Goal: Task Accomplishment & Management: Manage account settings

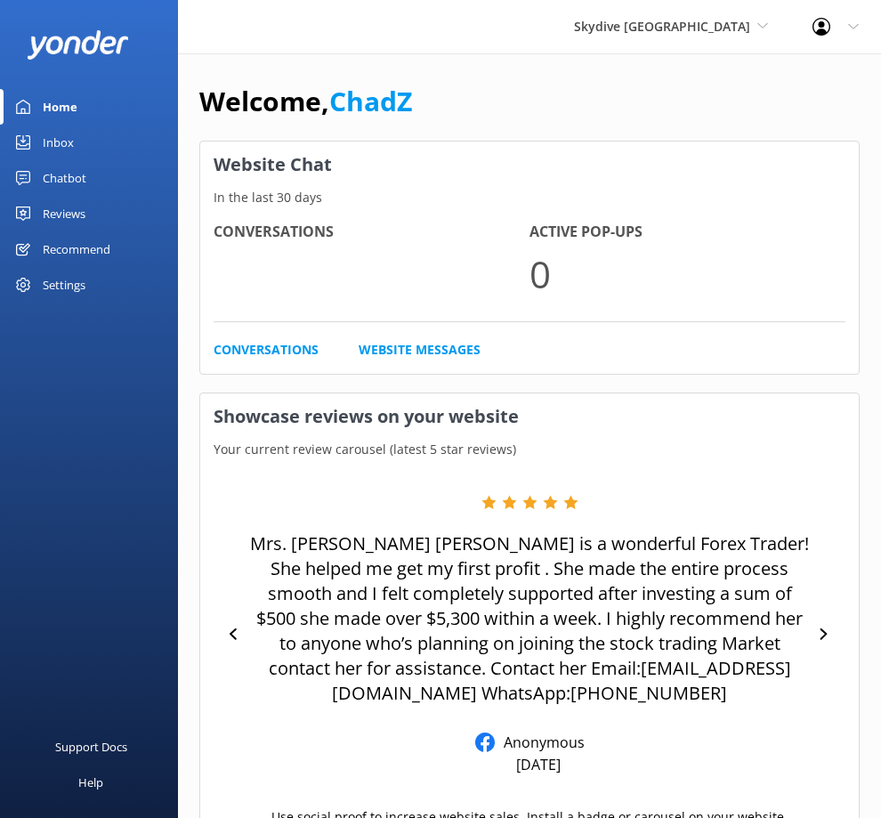
click at [101, 142] on link "Inbox" at bounding box center [89, 143] width 178 height 36
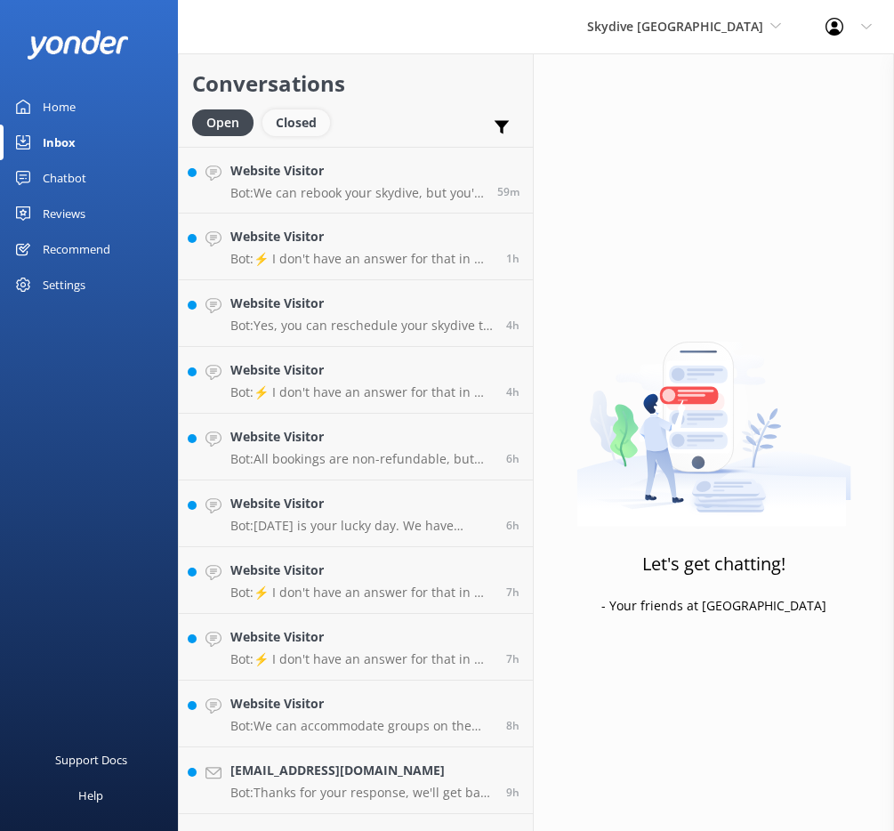
click at [302, 119] on div "Closed" at bounding box center [296, 122] width 68 height 27
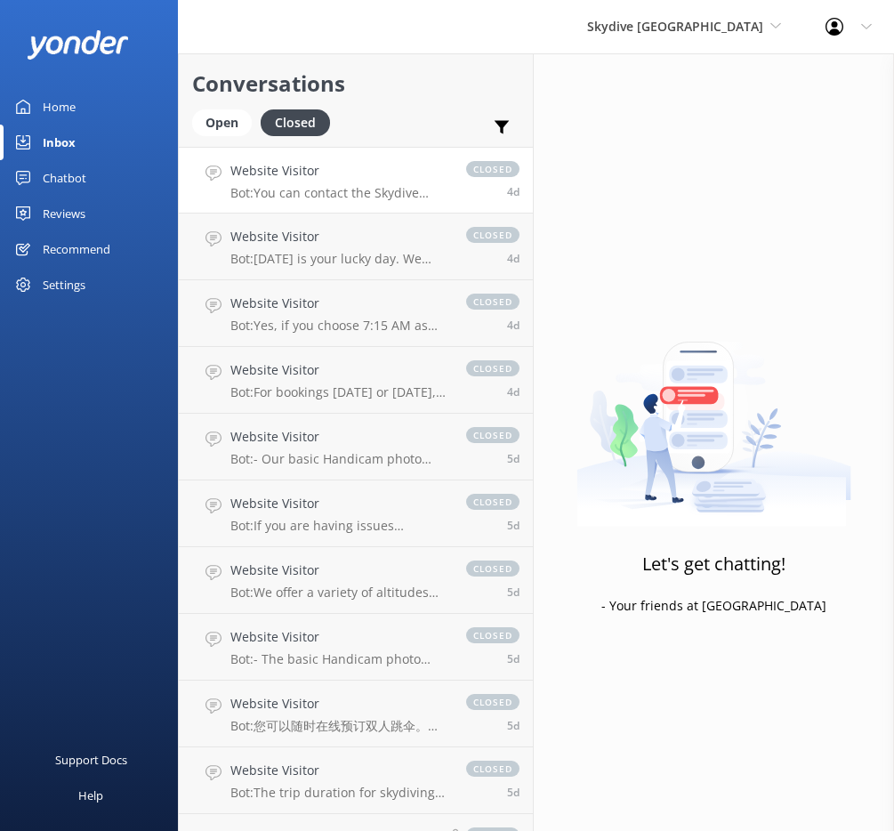
click at [304, 164] on h4 "Website Visitor" at bounding box center [339, 171] width 218 height 20
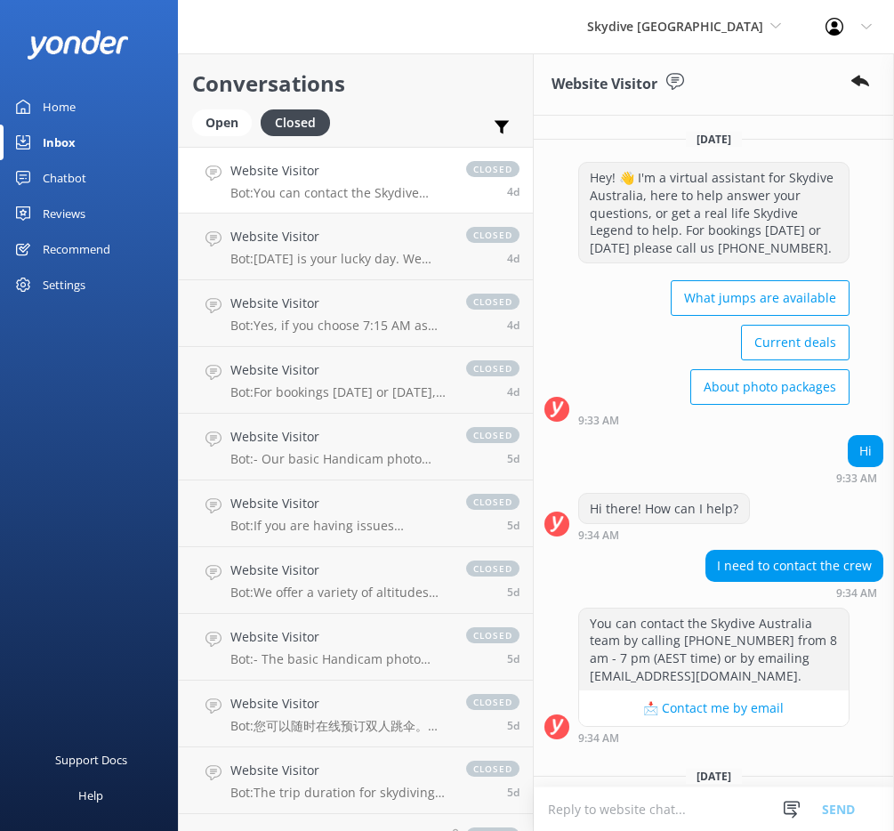
scroll to position [52, 0]
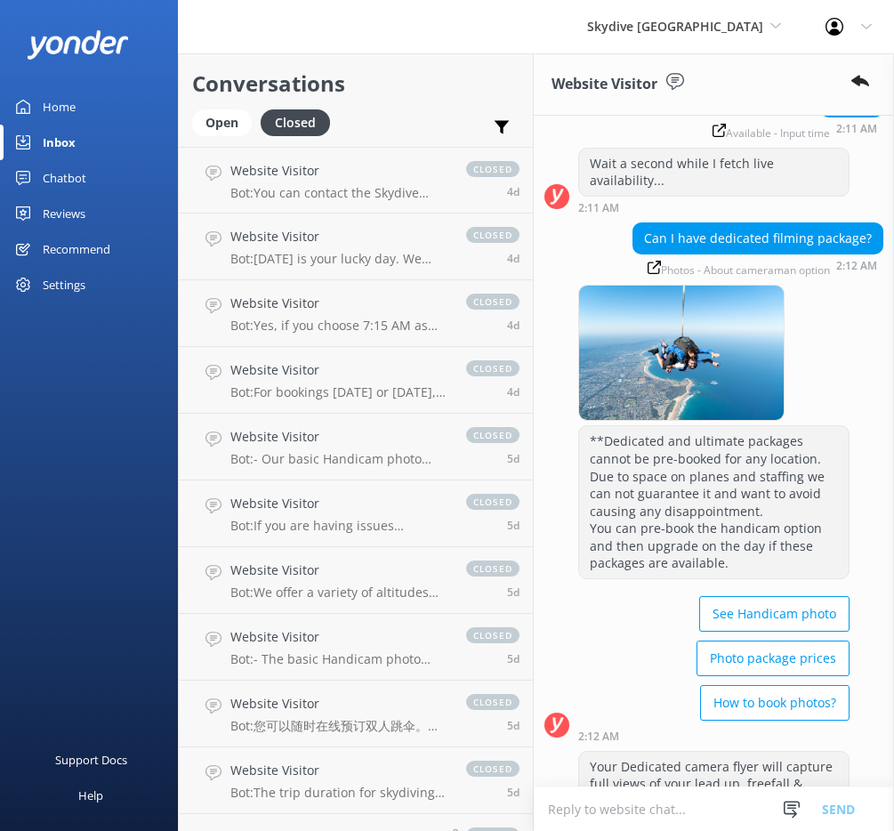
scroll to position [1933, 0]
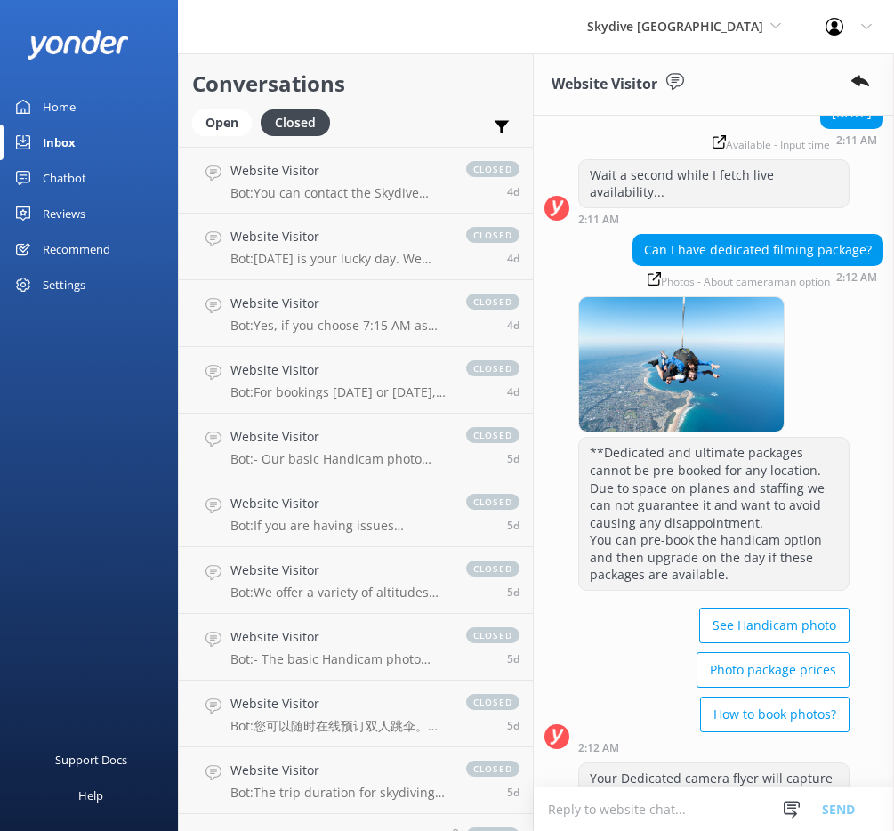
click at [740, 327] on div at bounding box center [681, 364] width 205 height 135
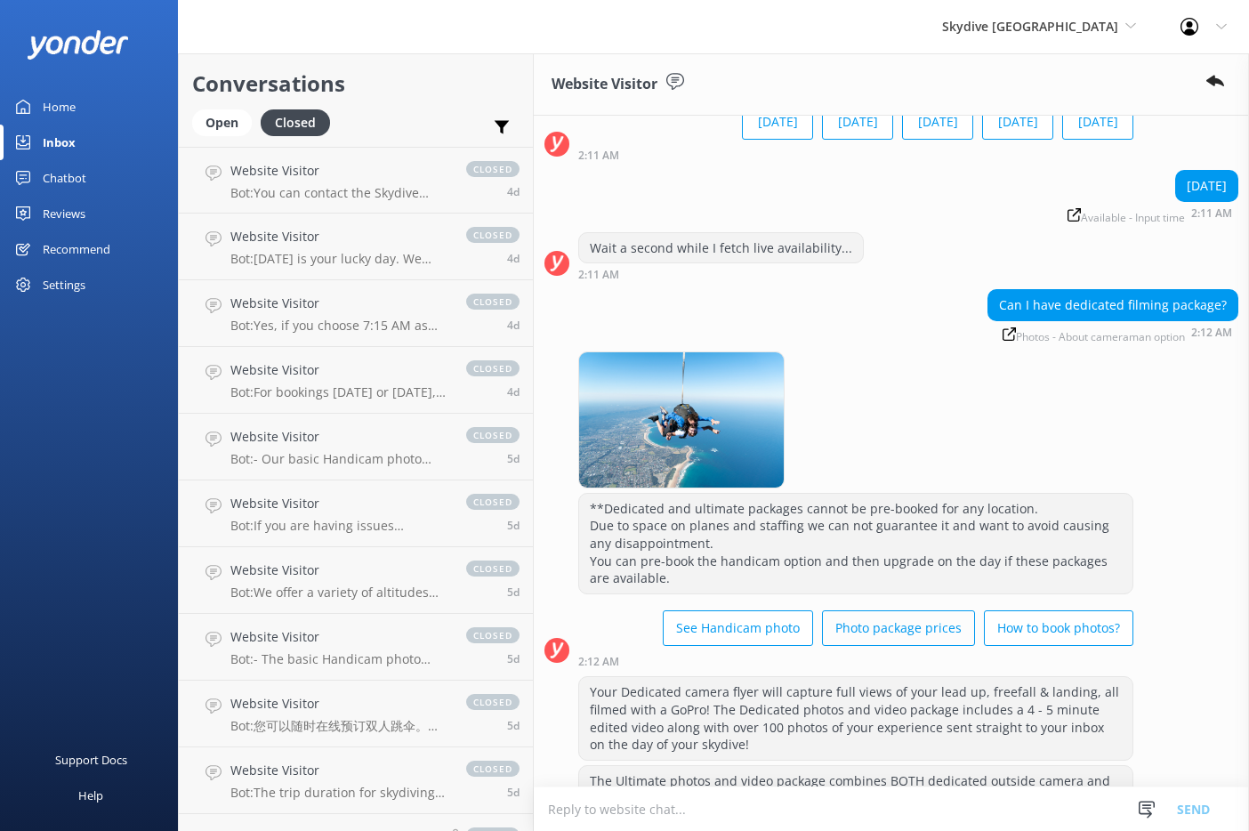
scroll to position [1425, 0]
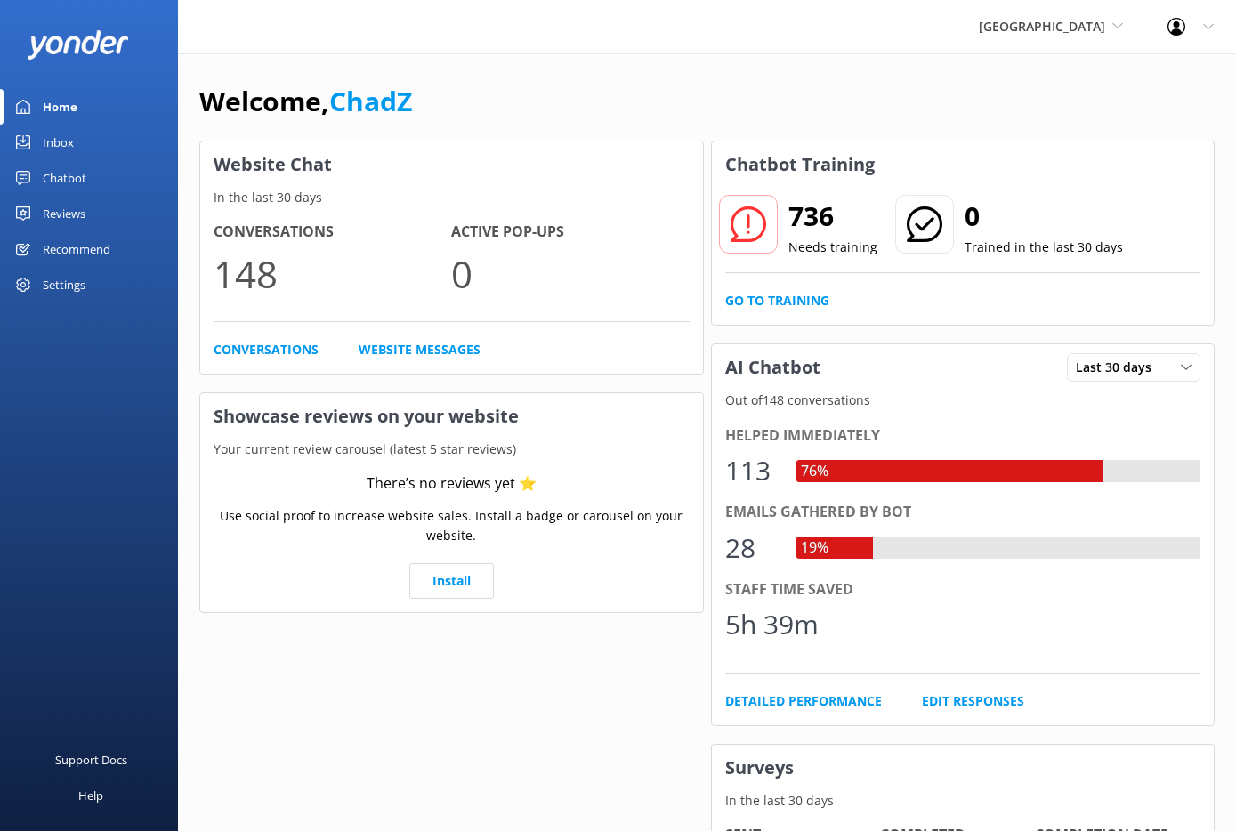
click at [66, 140] on div "Inbox" at bounding box center [58, 143] width 31 height 36
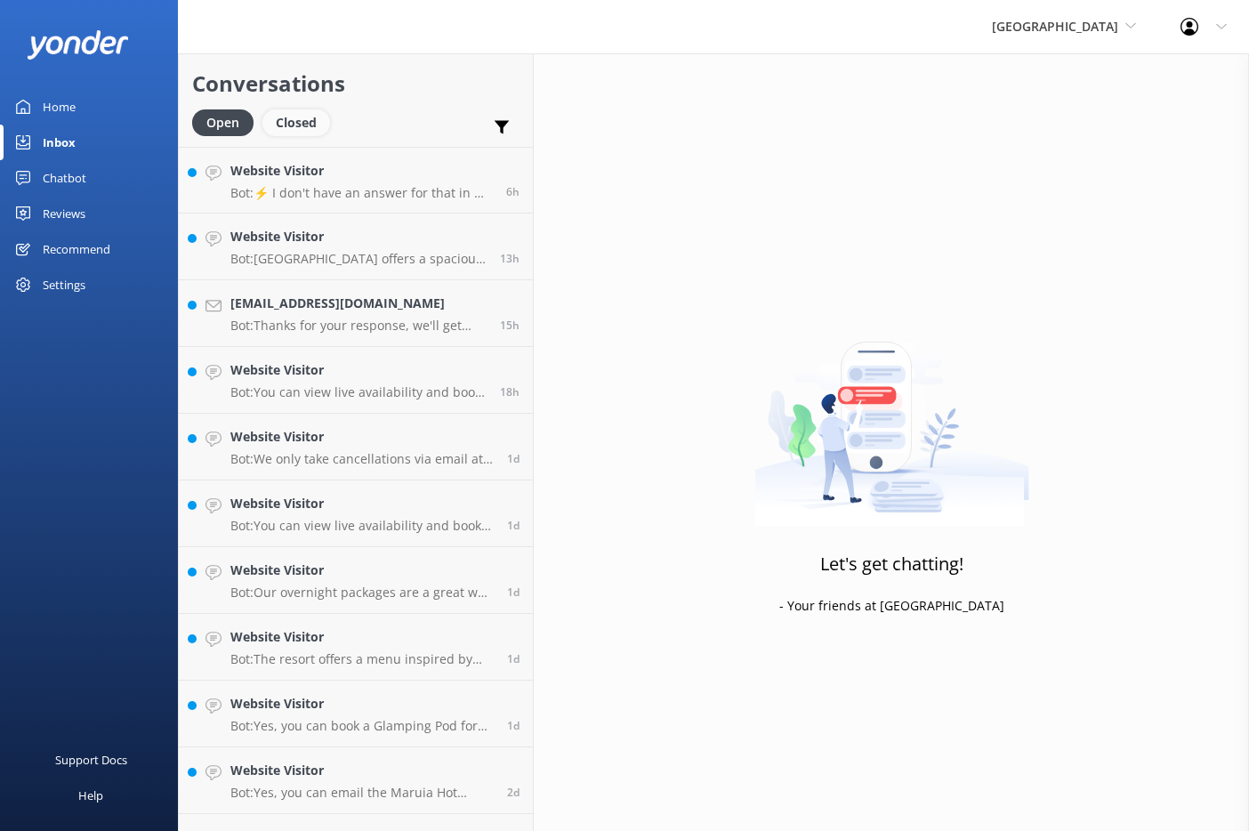
click at [288, 111] on div "Closed" at bounding box center [296, 122] width 68 height 27
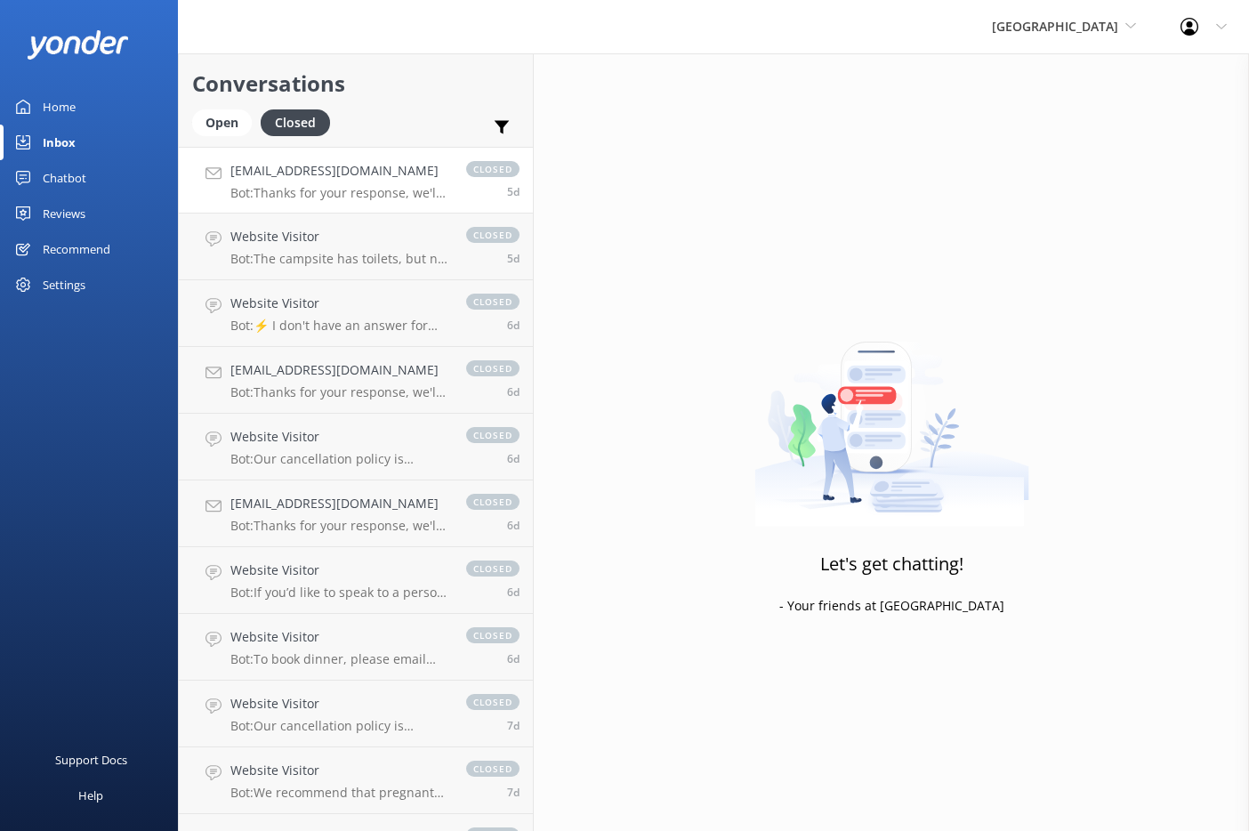
click at [299, 170] on h4 "ea250767@gmail.com" at bounding box center [339, 171] width 218 height 20
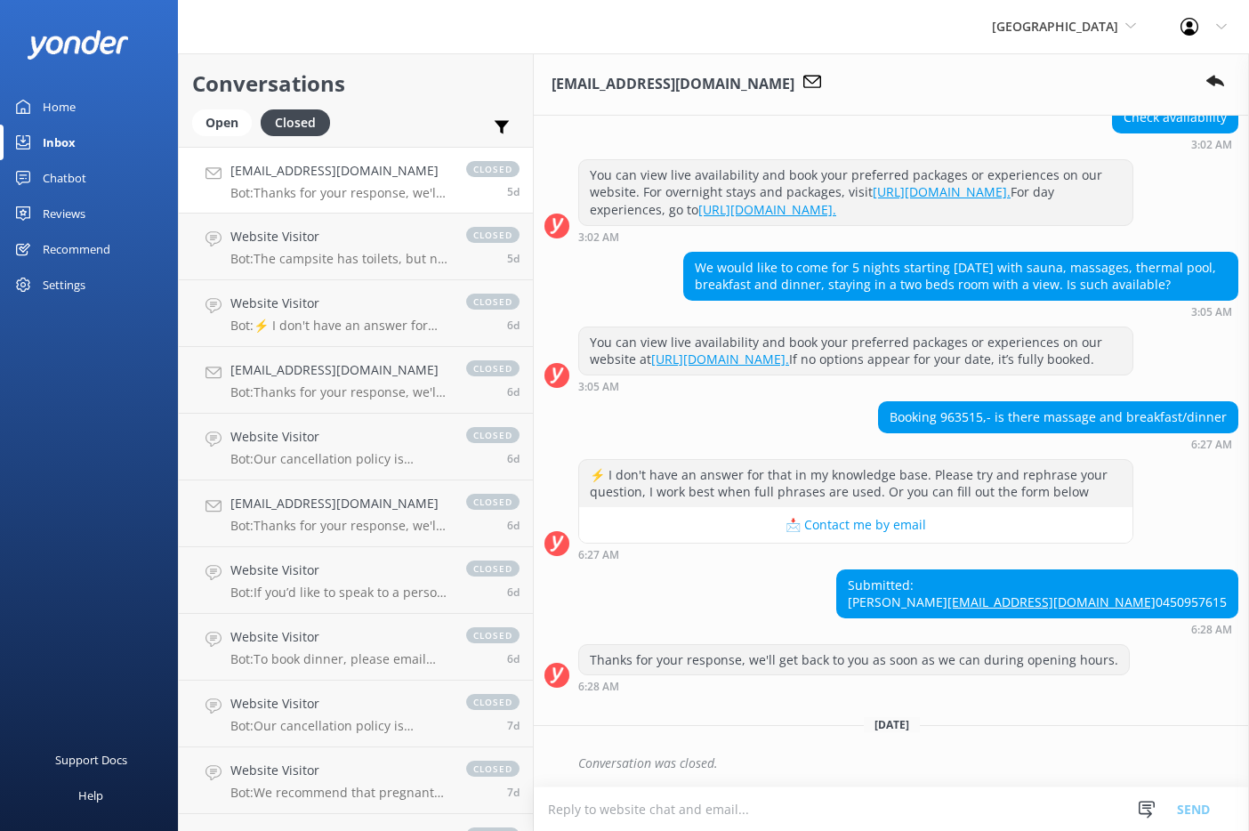
scroll to position [262, 0]
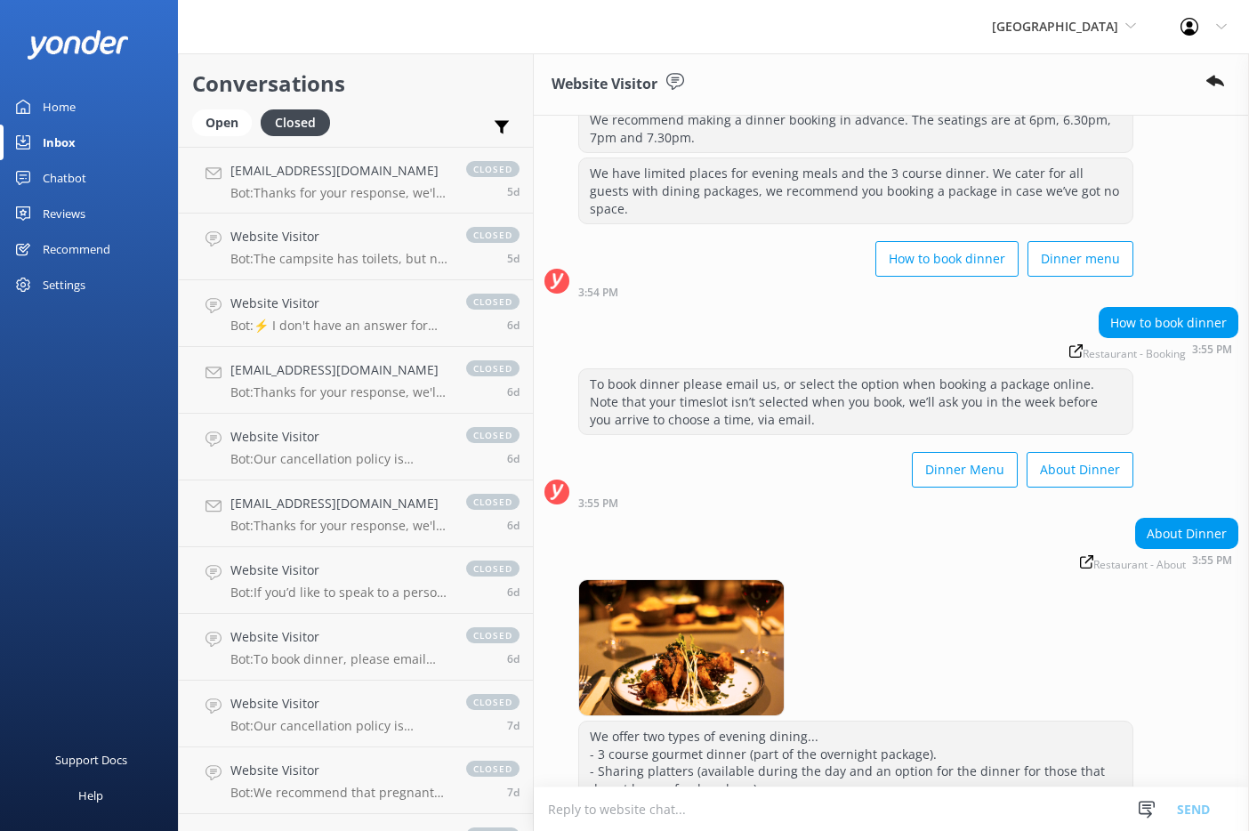
scroll to position [1088, 0]
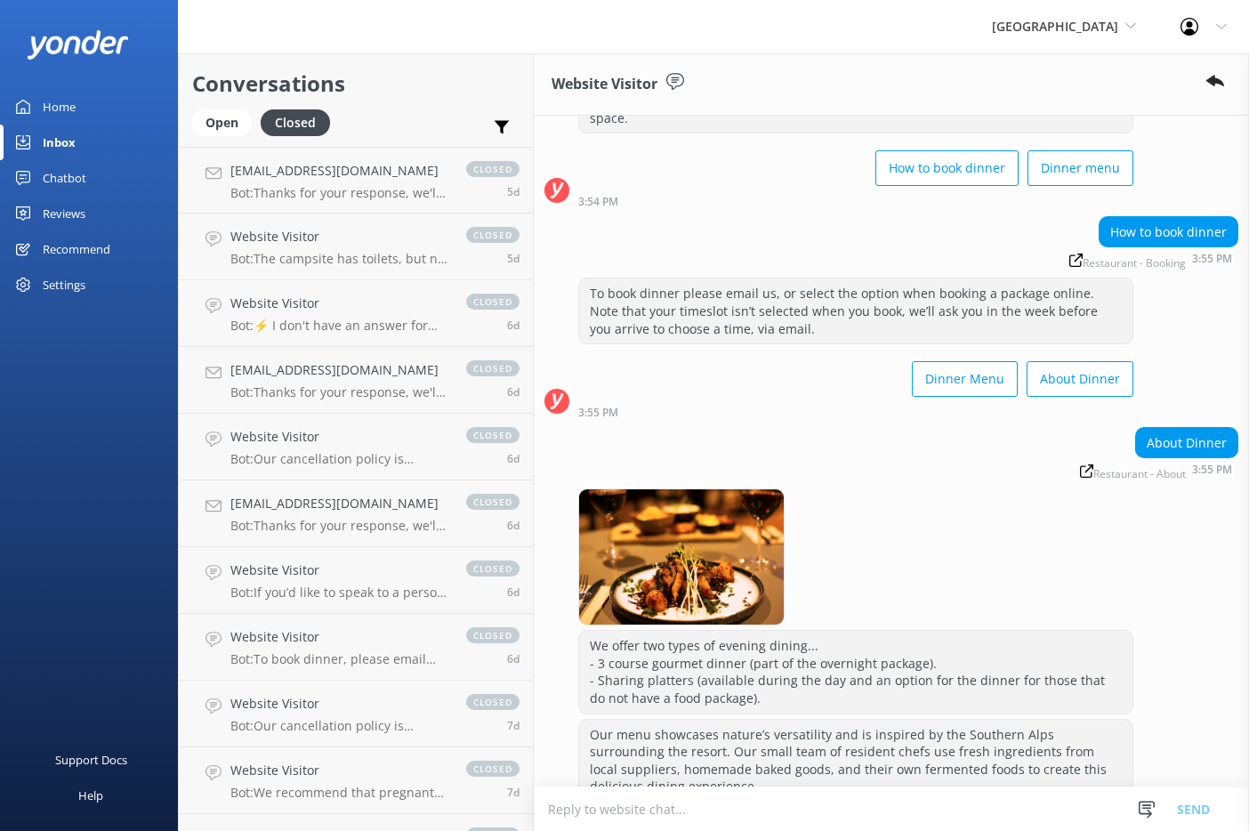
click at [678, 80] on icon at bounding box center [675, 82] width 18 height 18
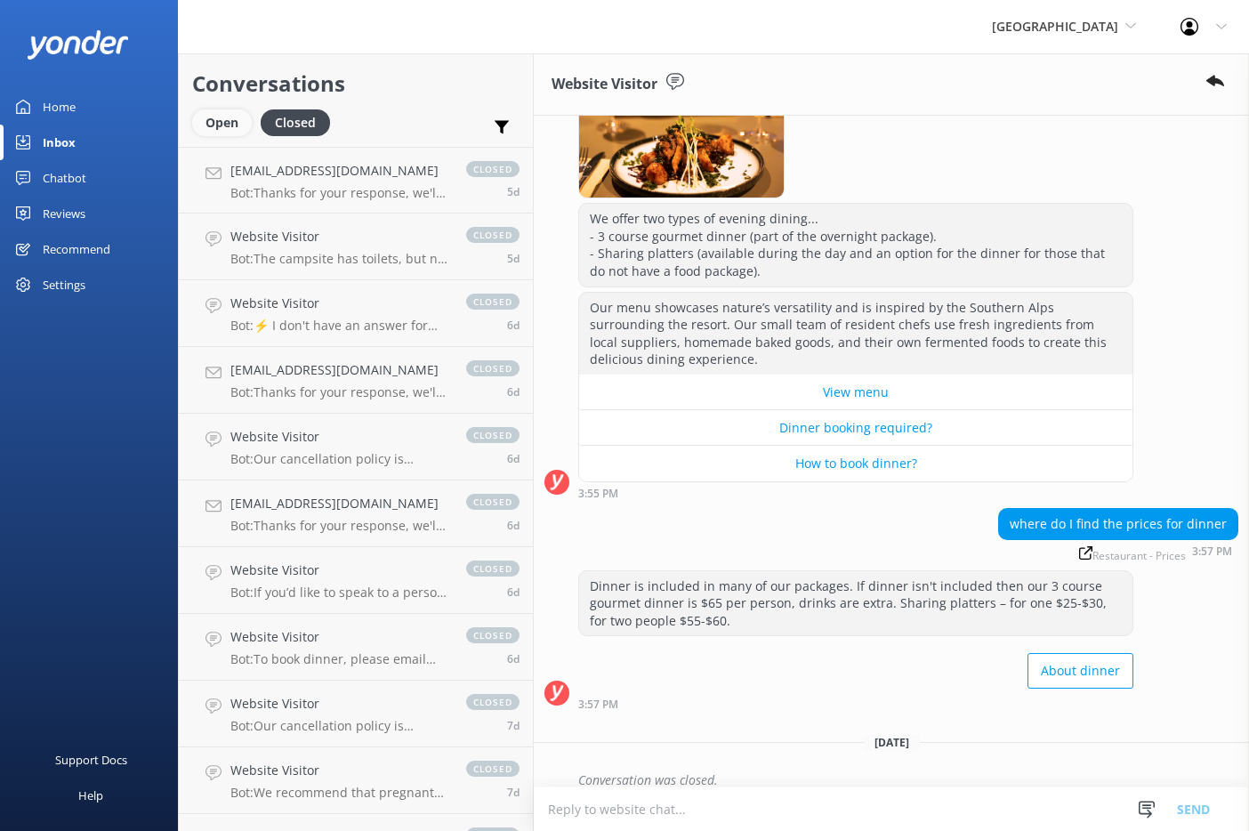
click at [206, 116] on div "Open" at bounding box center [222, 122] width 60 height 27
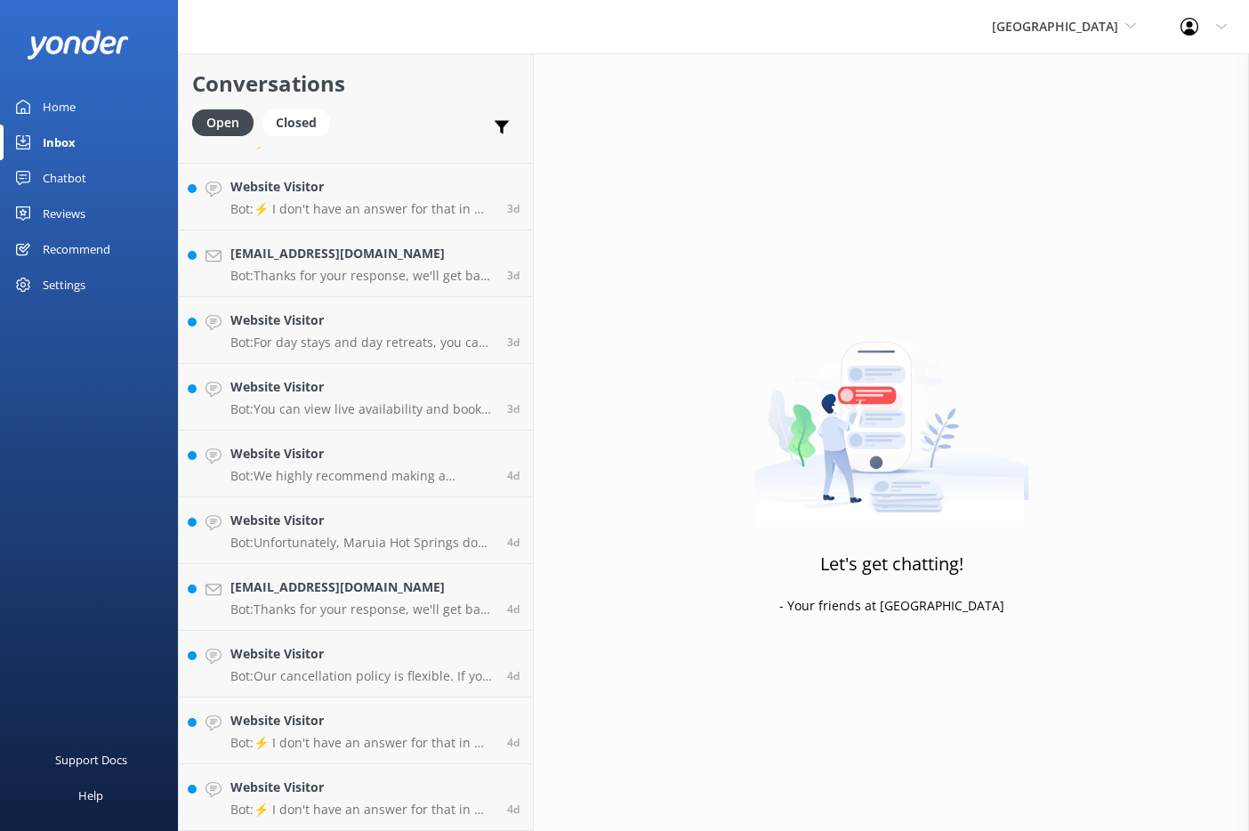
scroll to position [615, 0]
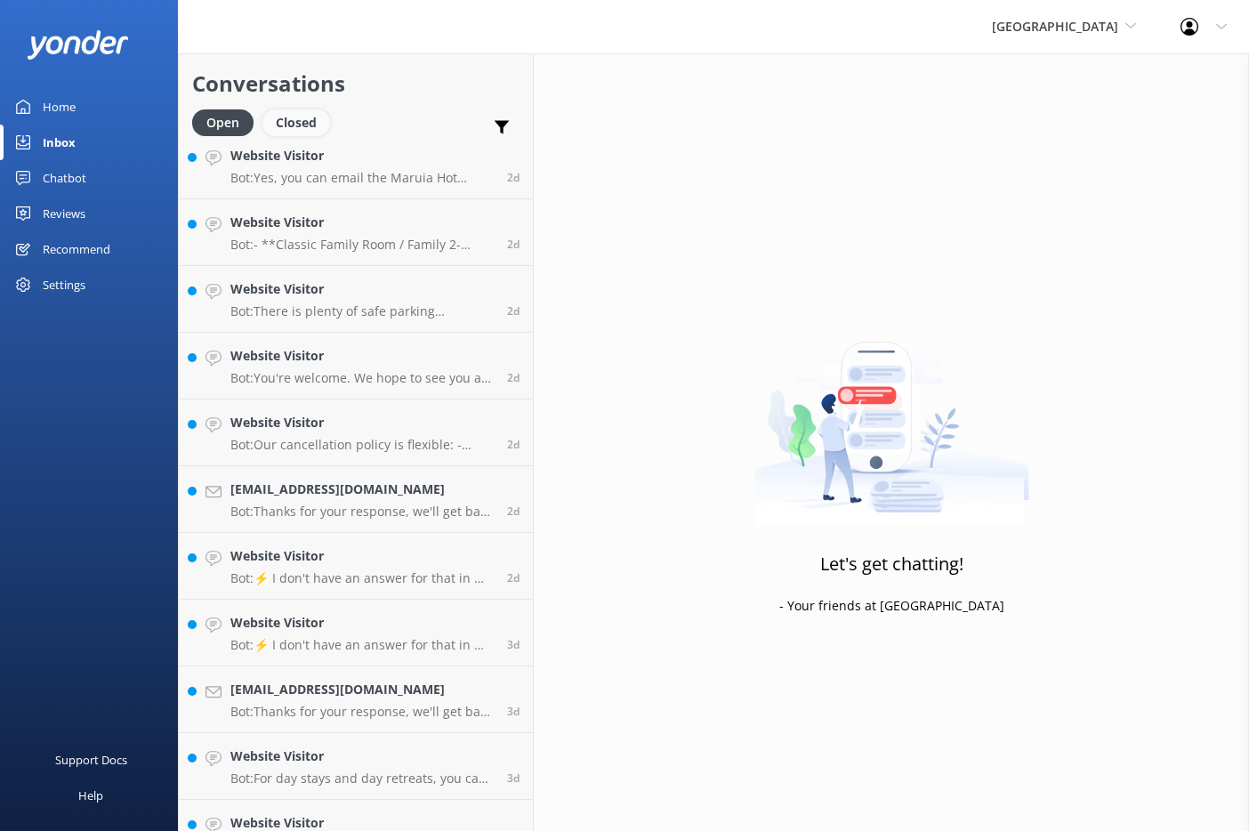
click at [317, 119] on div "Closed" at bounding box center [296, 122] width 68 height 27
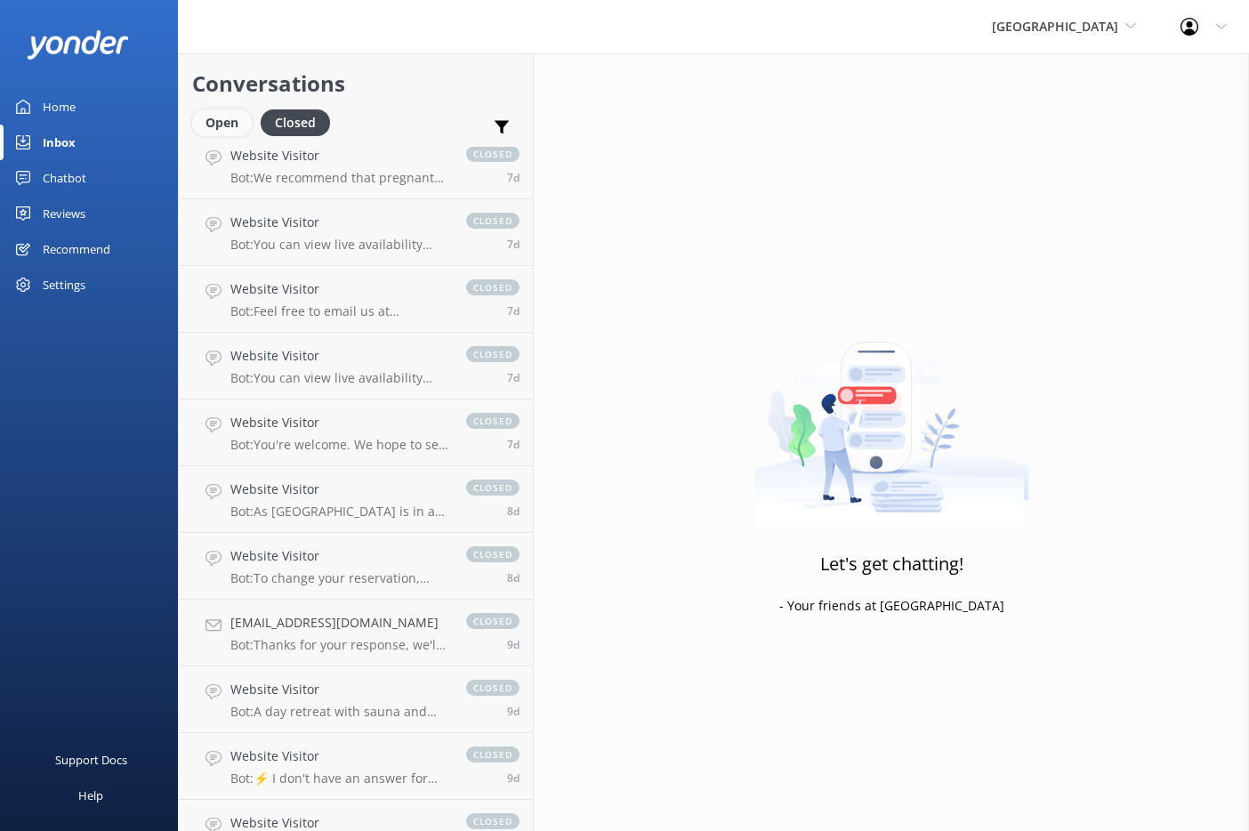
click at [230, 122] on div "Open" at bounding box center [222, 122] width 60 height 27
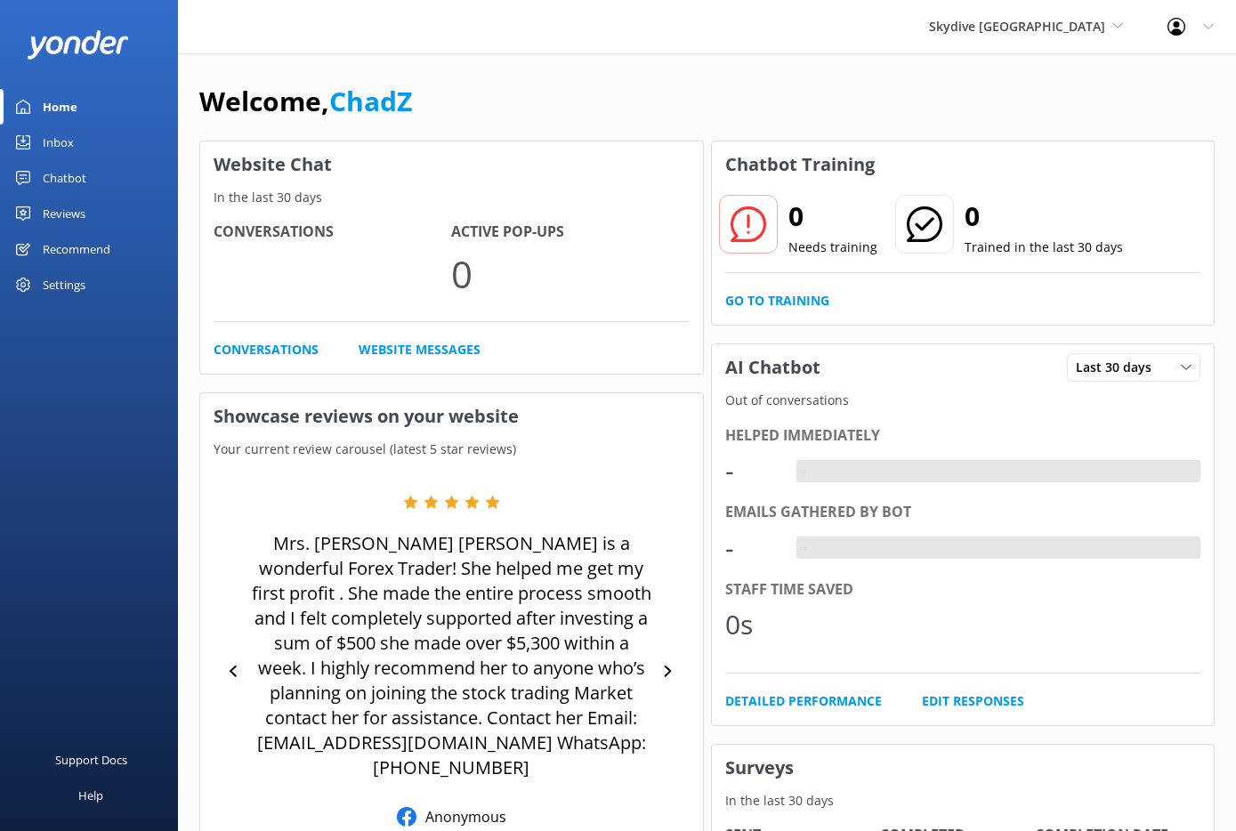
click at [62, 134] on div "Inbox" at bounding box center [58, 143] width 31 height 36
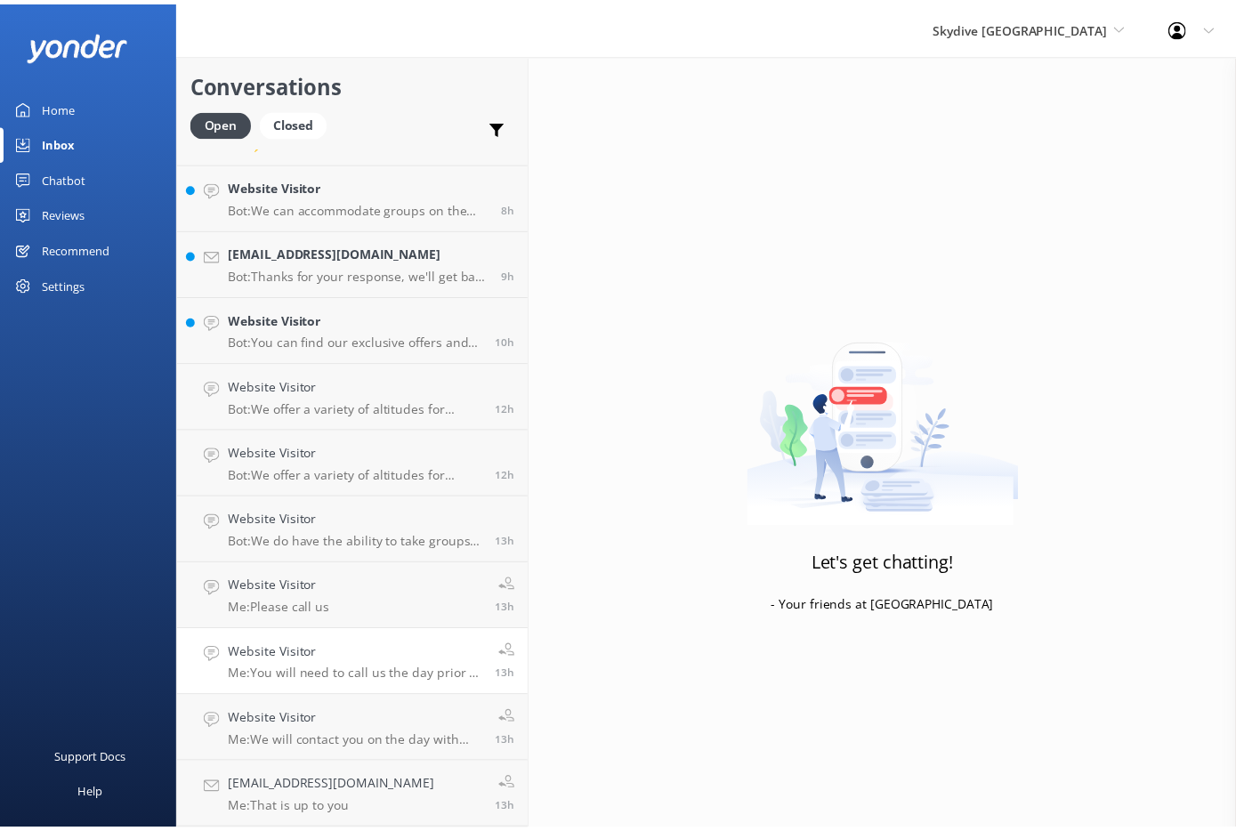
scroll to position [722, 0]
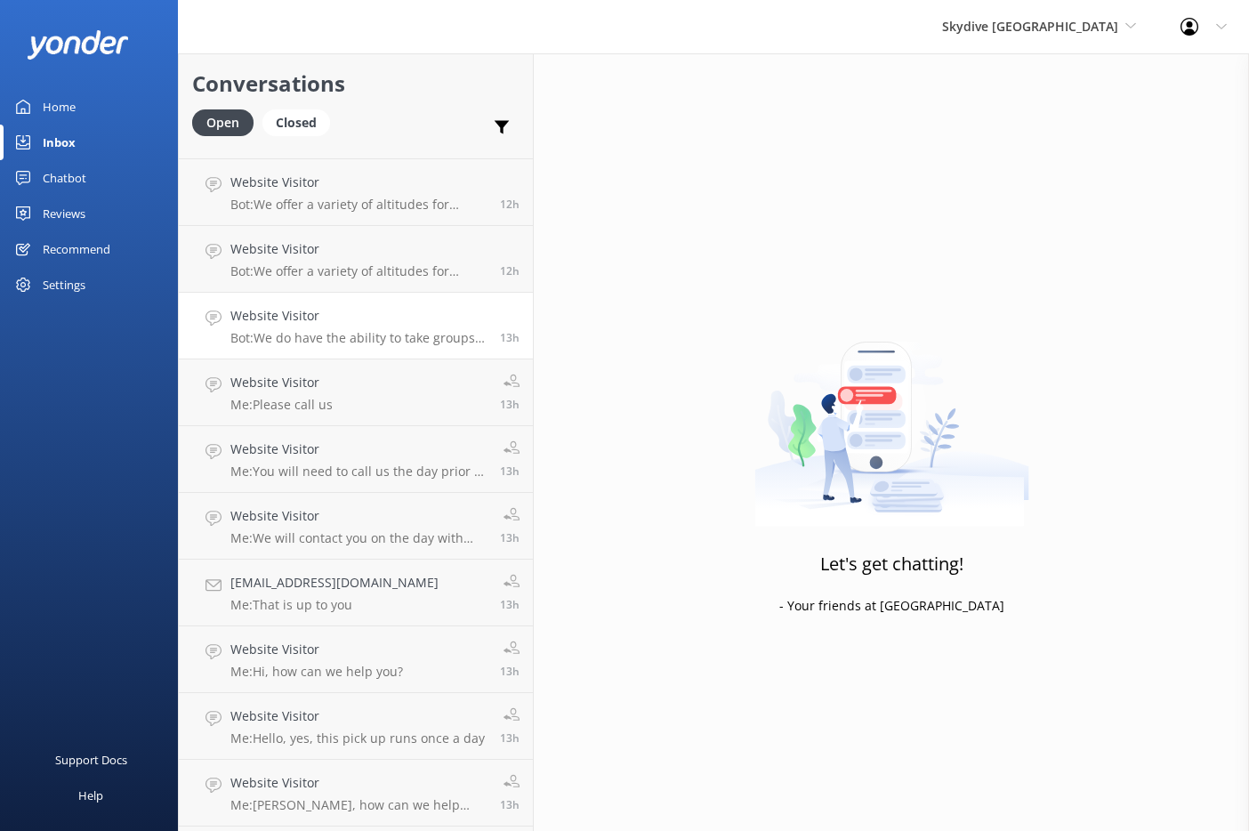
click at [302, 337] on p "Bot: We do have the ability to take groups on the same plane; however, group si…" at bounding box center [358, 338] width 256 height 16
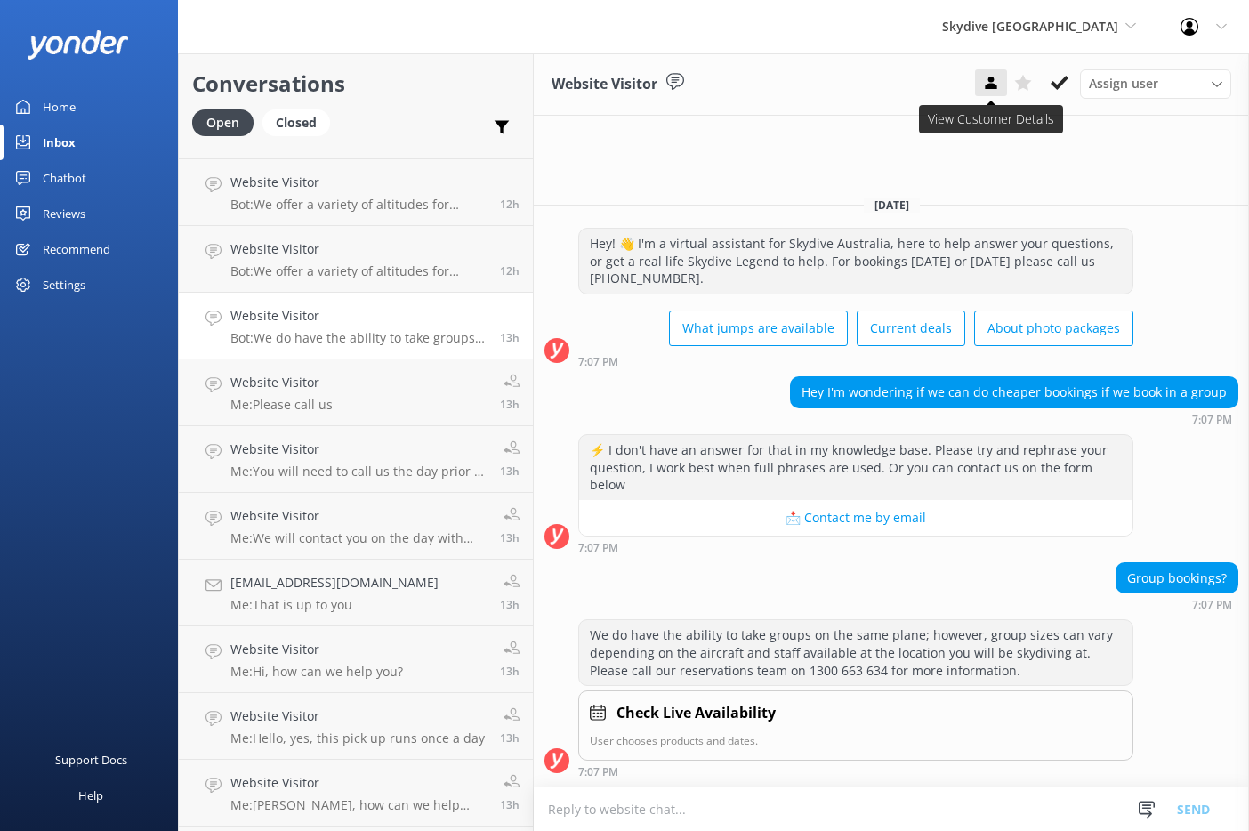
click at [993, 84] on use at bounding box center [991, 83] width 12 height 12
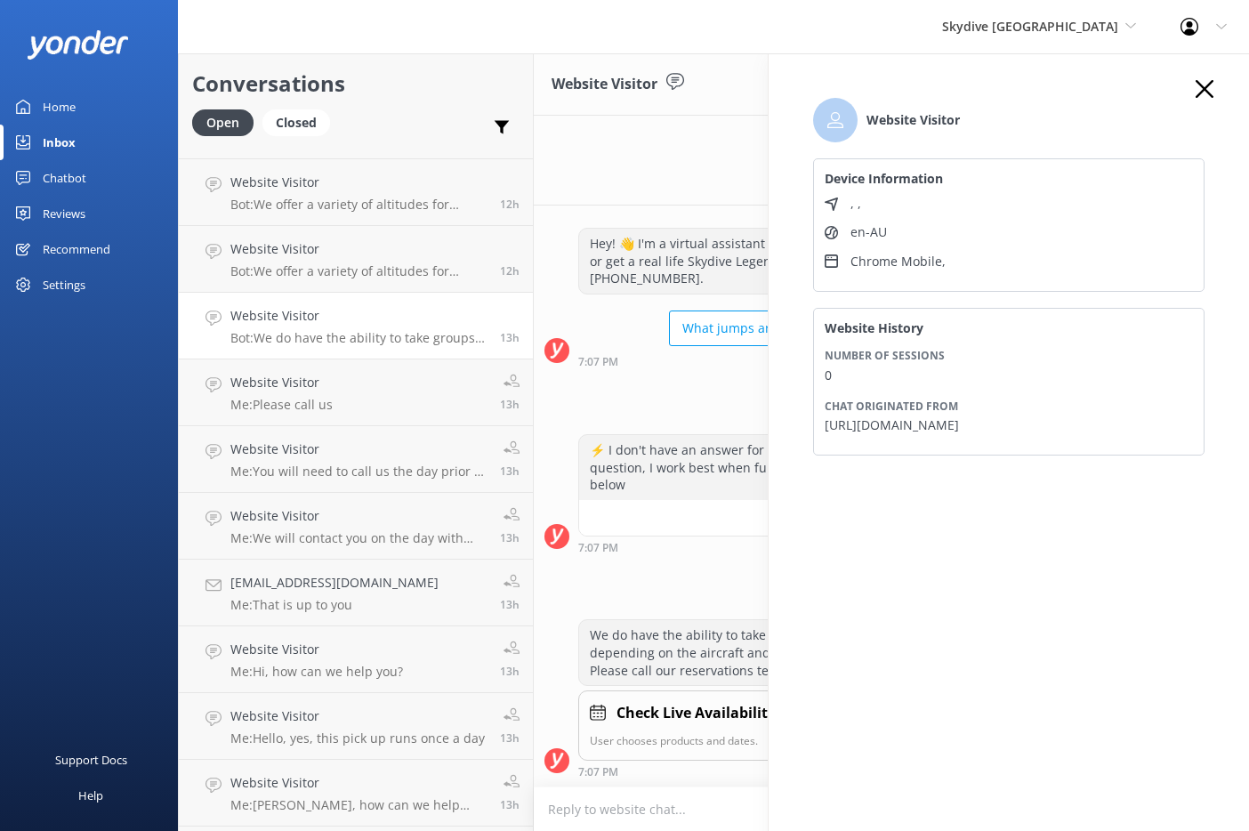
click at [1200, 85] on use "button" at bounding box center [1205, 89] width 18 height 18
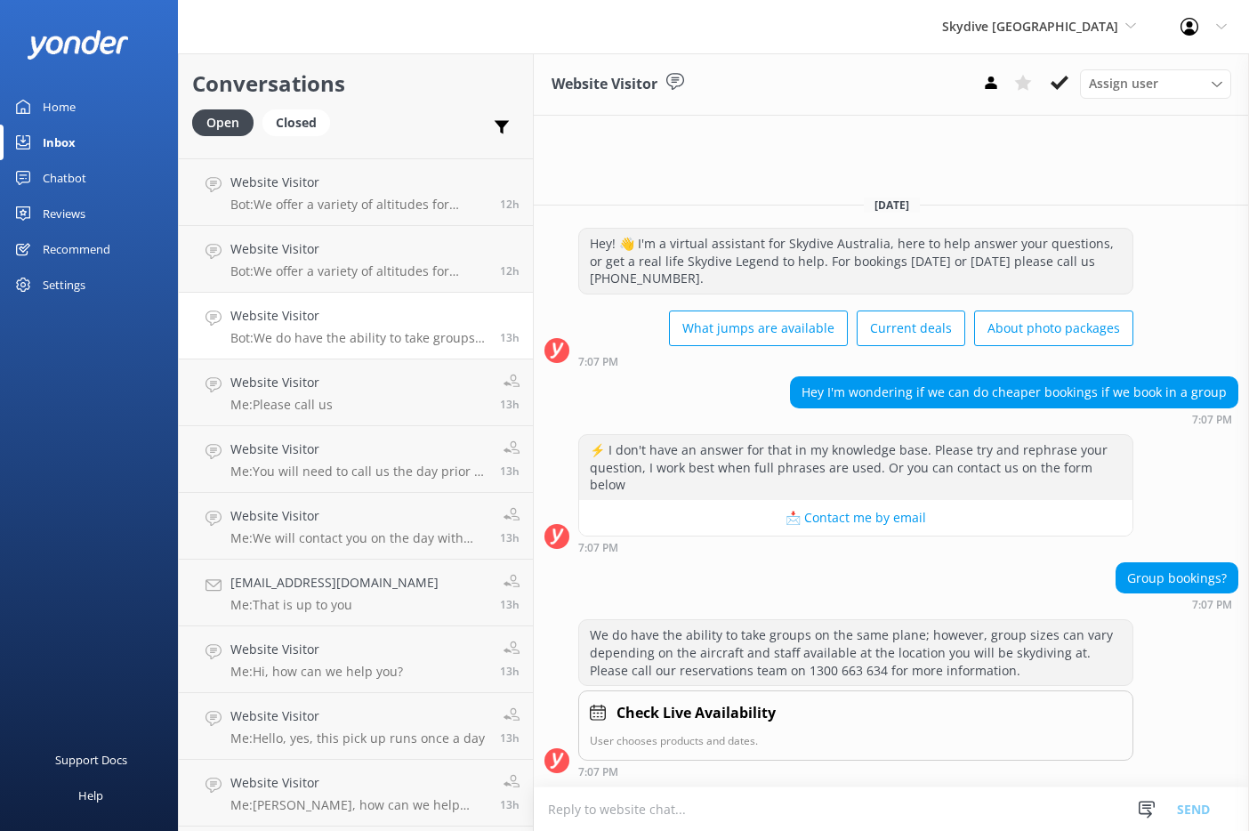
click at [84, 181] on div "Chatbot" at bounding box center [65, 178] width 44 height 36
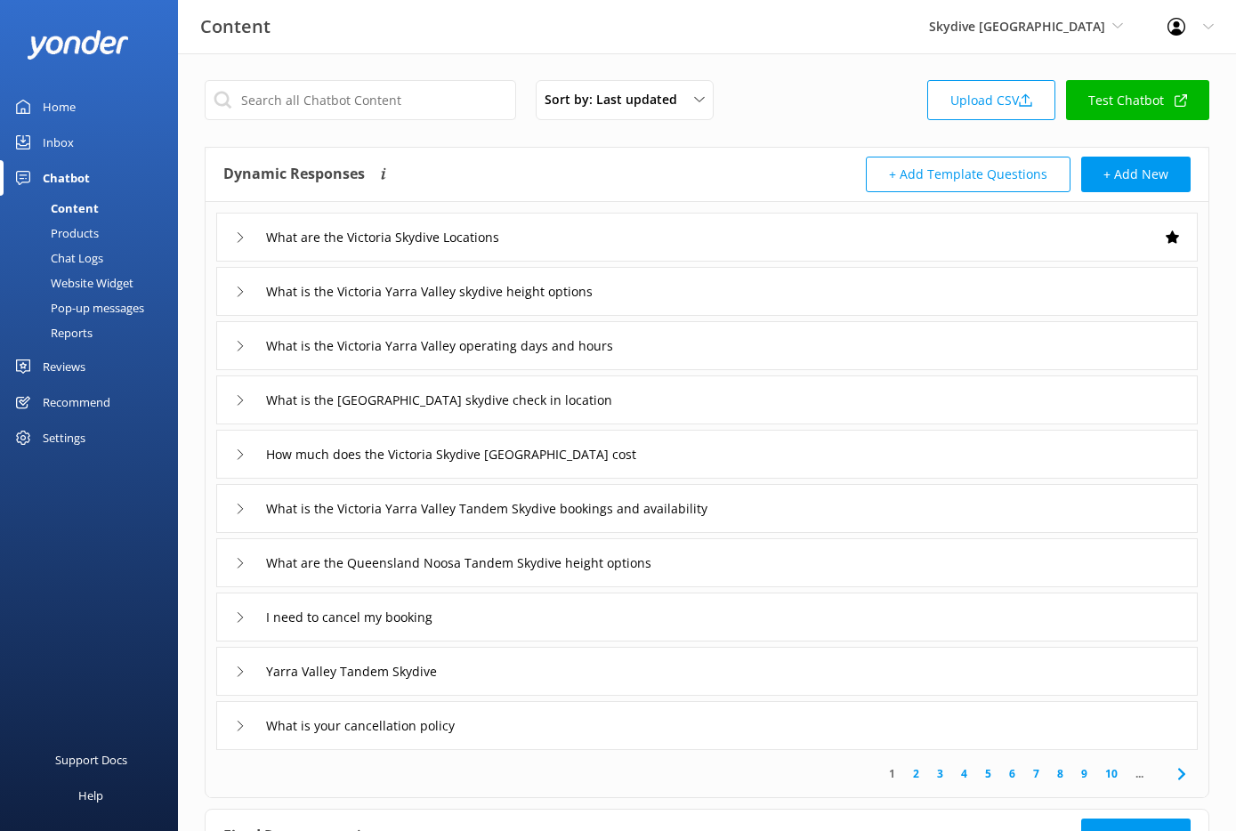
click at [80, 230] on div "Products" at bounding box center [55, 233] width 88 height 25
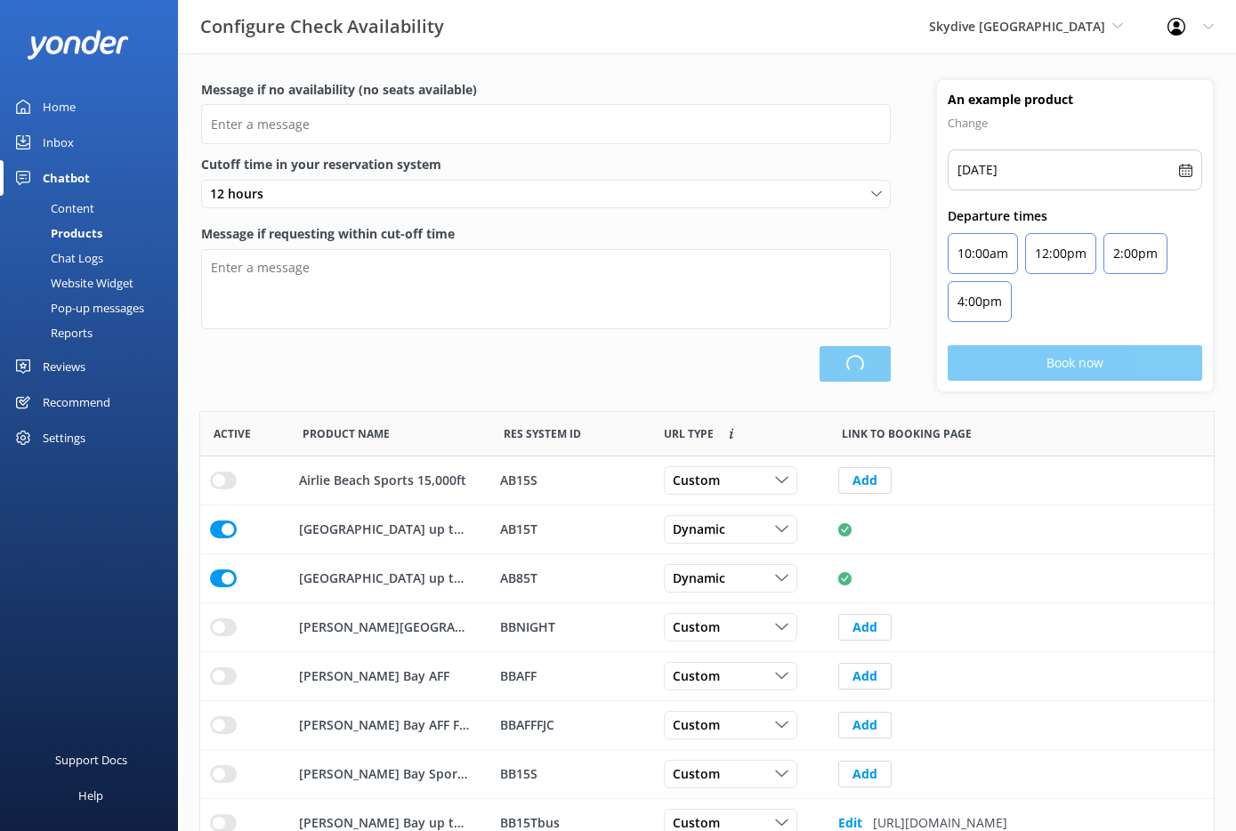
scroll to position [521, 1000]
type input "There are no seats available, please check an alternative day or contact us on …"
type textarea "Our online booking system closes 10 hours prior to departure. Please contact us…"
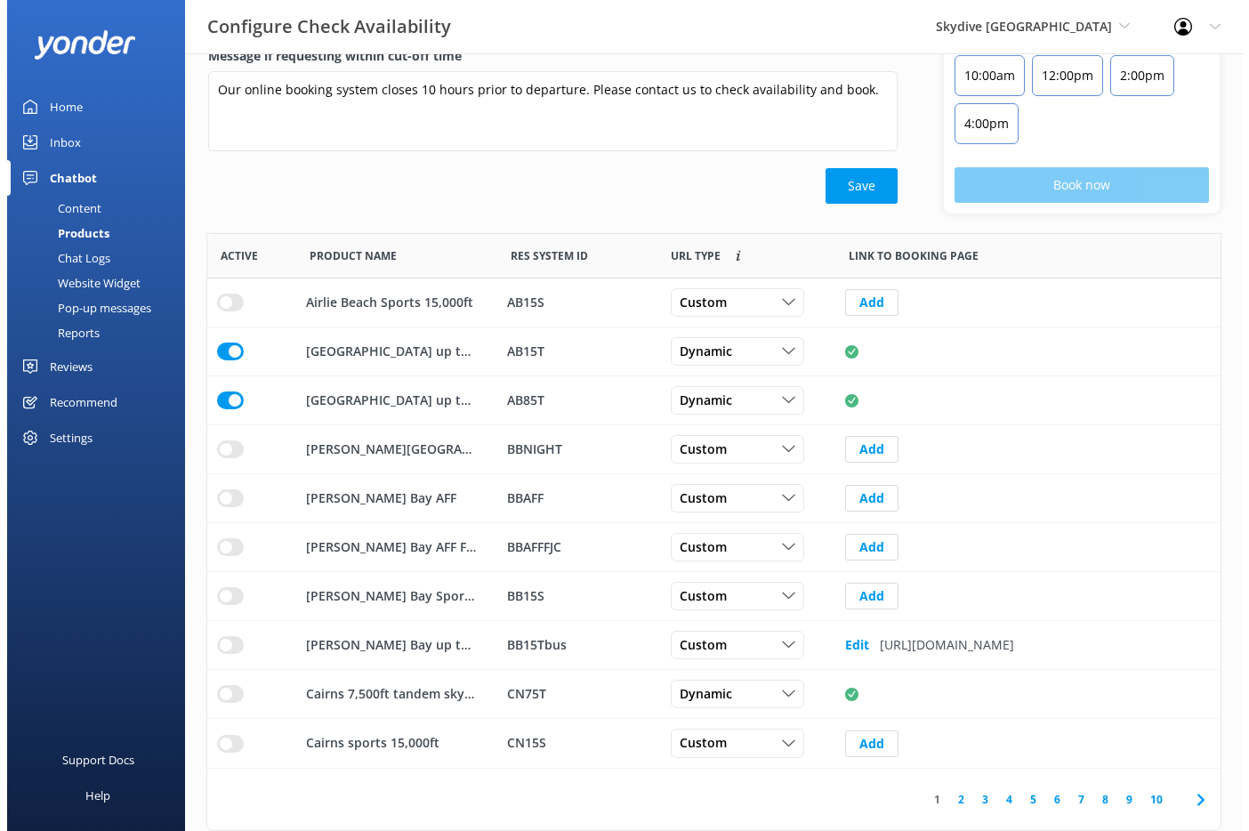
scroll to position [0, 0]
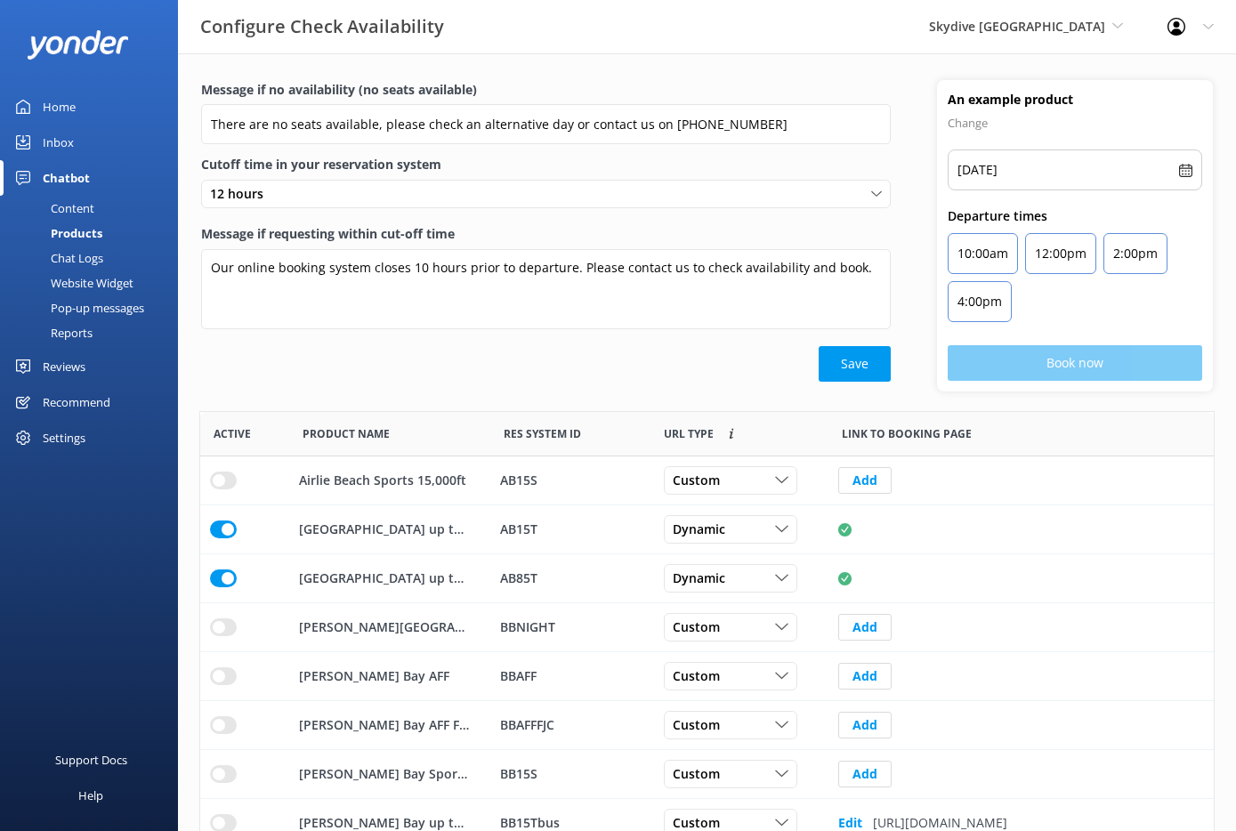
click at [85, 258] on div "Chat Logs" at bounding box center [57, 258] width 93 height 25
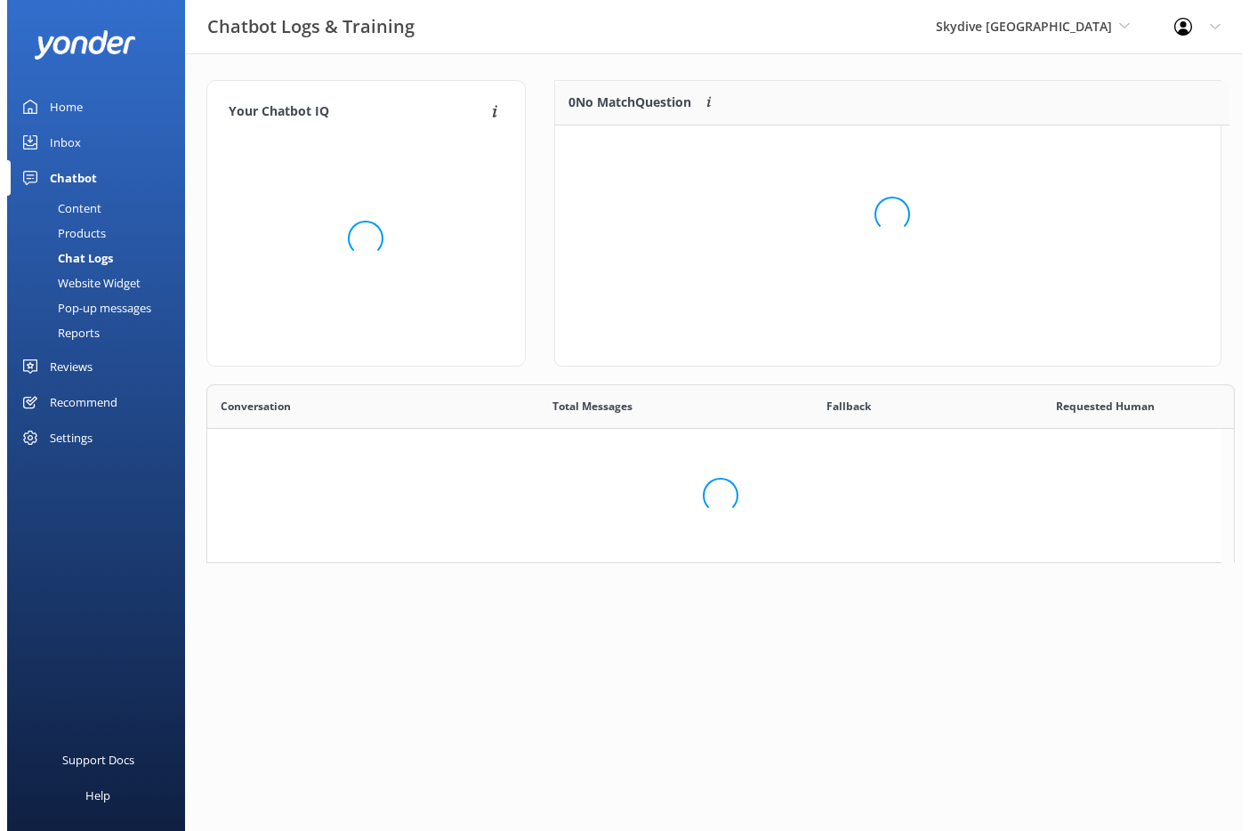
scroll to position [209, 652]
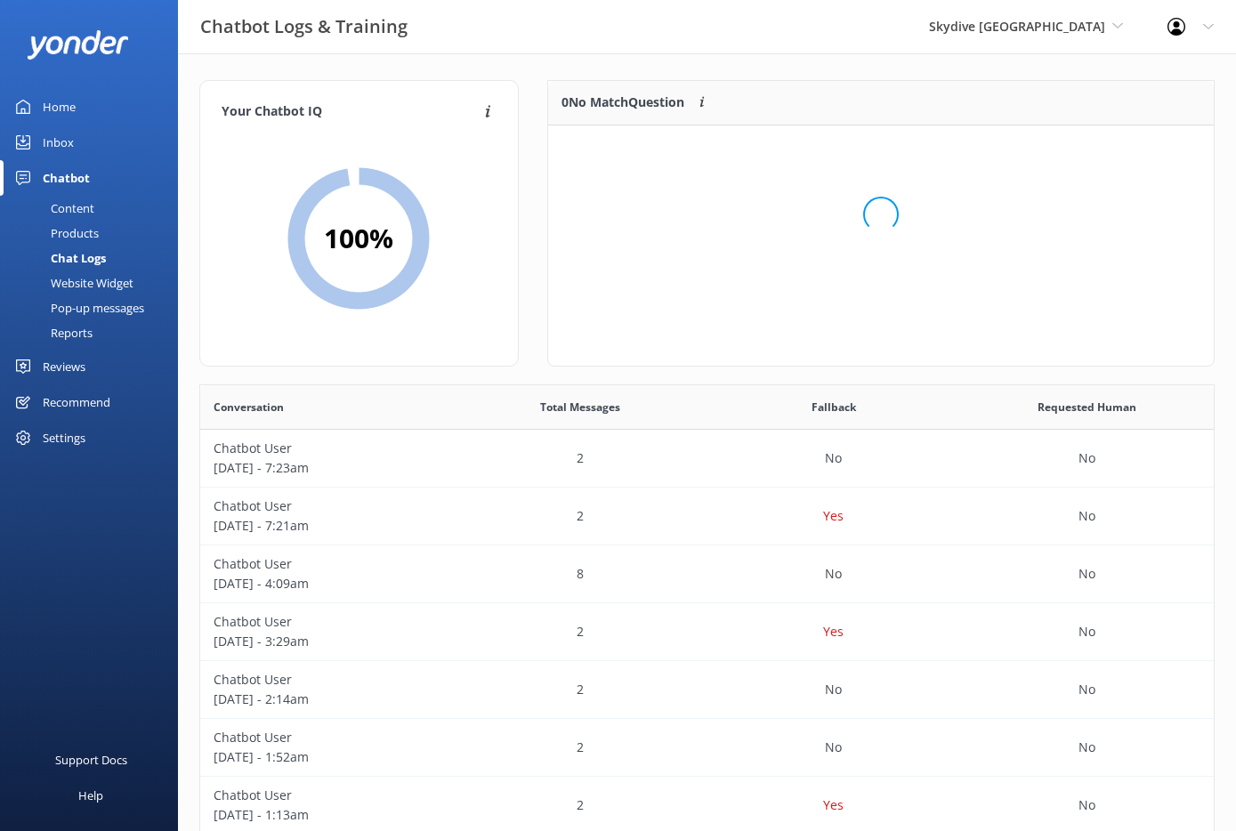
click at [82, 282] on div "Website Widget" at bounding box center [72, 283] width 123 height 25
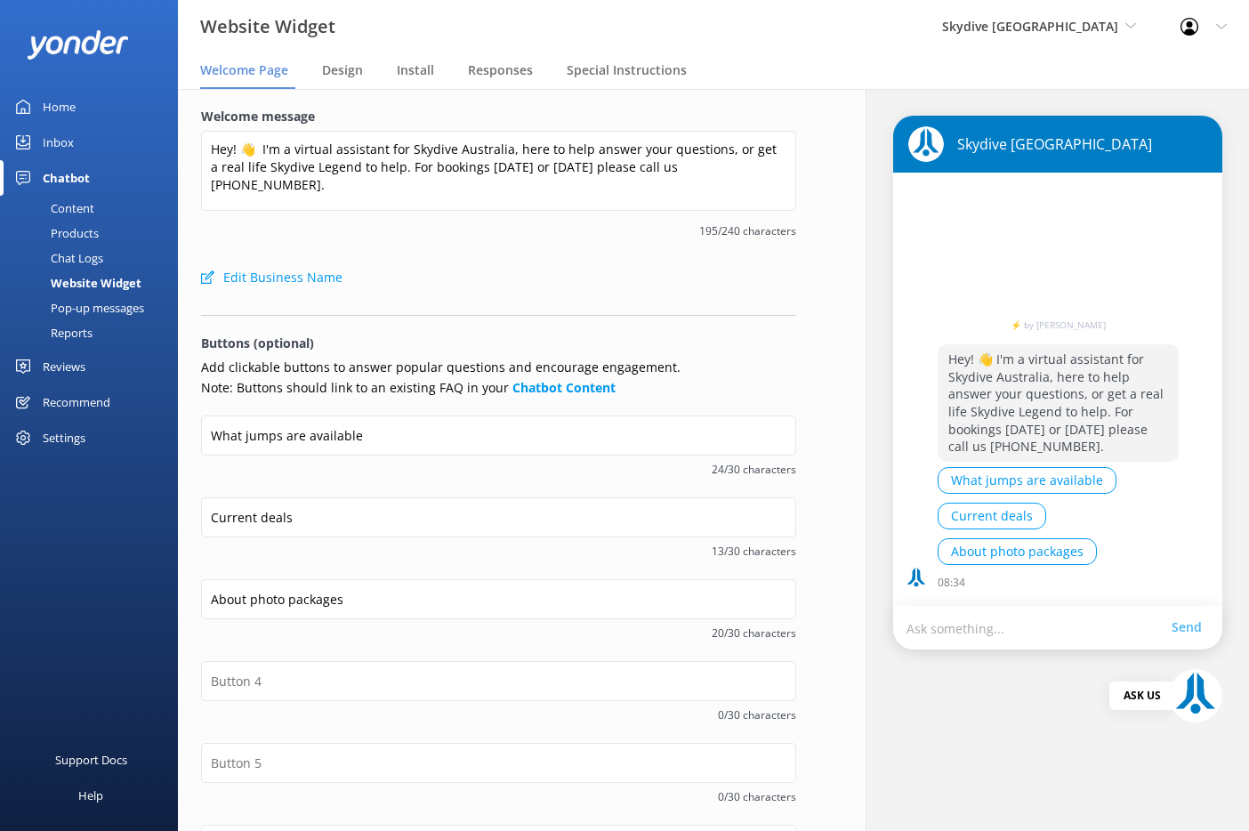
click at [77, 311] on div "Pop-up messages" at bounding box center [77, 307] width 133 height 25
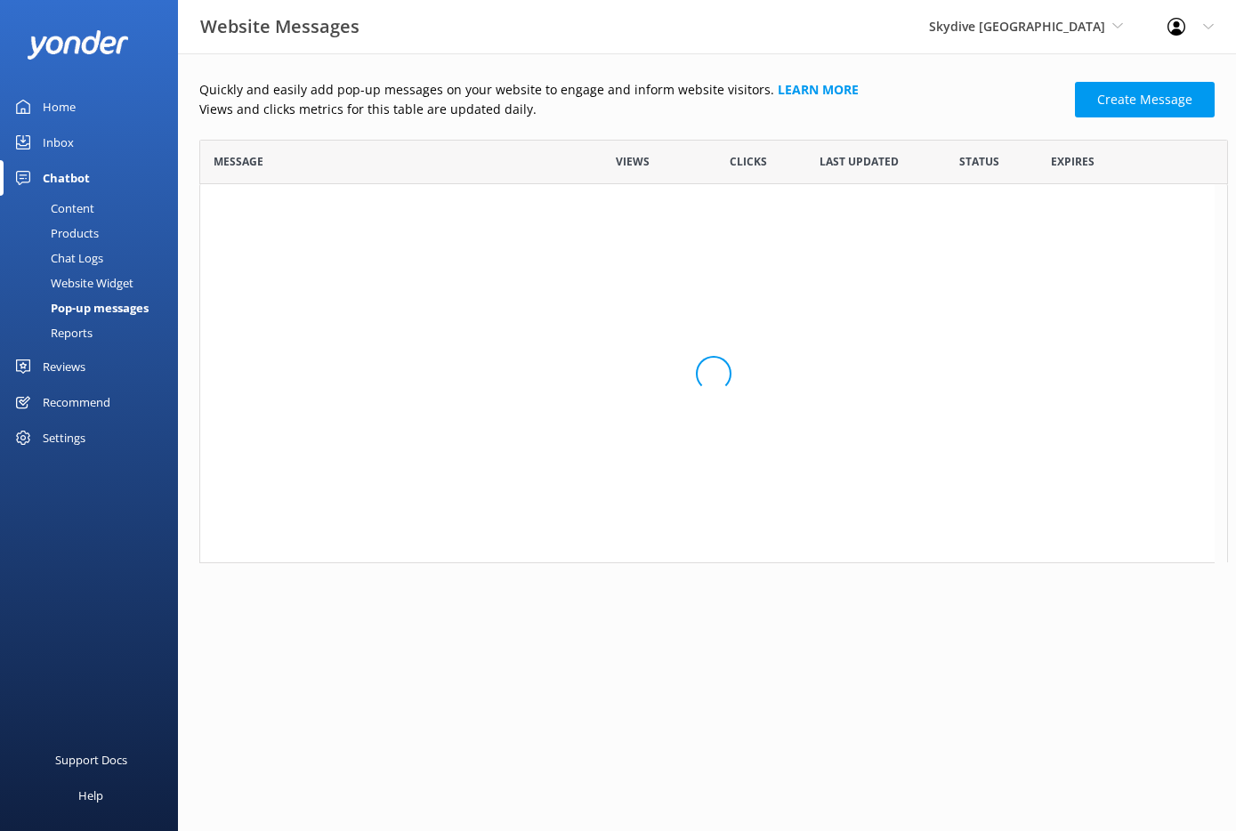
scroll to position [14, 14]
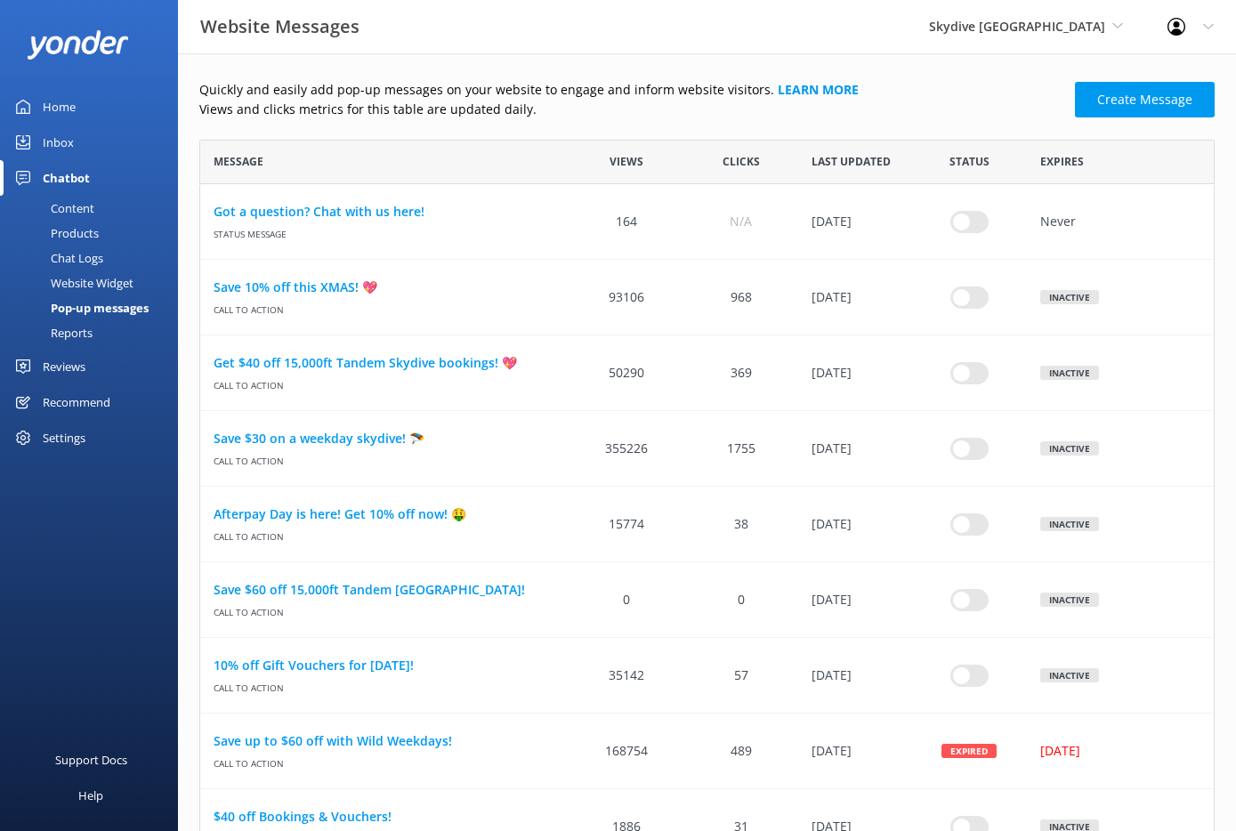
click at [86, 211] on div "Content" at bounding box center [53, 208] width 84 height 25
